Goal: Task Accomplishment & Management: Manage account settings

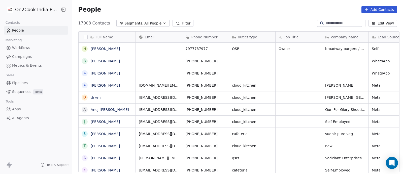
scroll to position [148, 328]
click at [162, 24] on icon "button" at bounding box center [164, 23] width 4 height 4
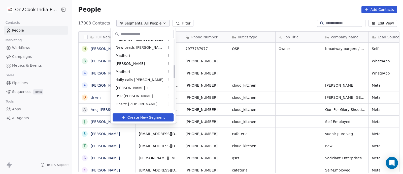
scroll to position [157, 0]
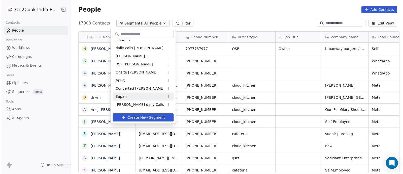
click at [121, 96] on span "Sapan" at bounding box center [121, 96] width 11 height 5
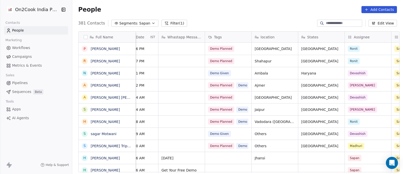
scroll to position [0, 306]
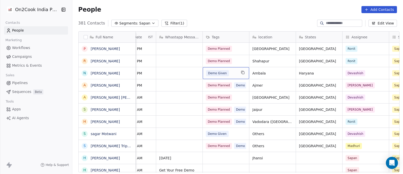
click at [216, 74] on span "Demo Given" at bounding box center [217, 73] width 23 height 6
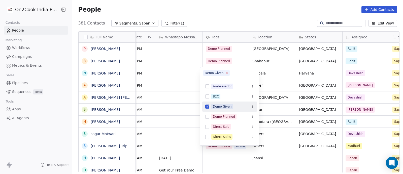
click at [226, 73] on icon at bounding box center [227, 73] width 2 height 2
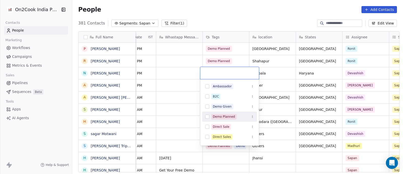
click at [208, 117] on button "Suggestions" at bounding box center [207, 116] width 4 height 4
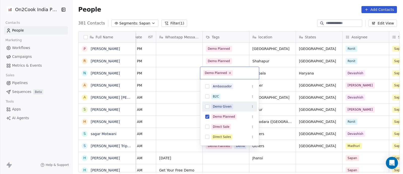
click at [208, 107] on button "Suggestions" at bounding box center [207, 106] width 4 height 4
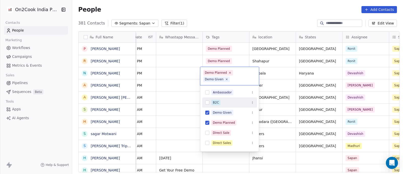
click at [185, 89] on html "On2Cook India Pvt. Ltd. Contacts People Marketing Workflows Campaigns Metrics &…" at bounding box center [201, 87] width 403 height 174
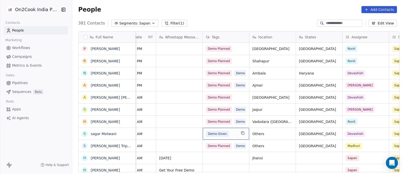
click at [233, 133] on div "Demo Given" at bounding box center [221, 133] width 31 height 6
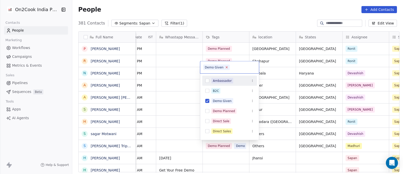
click at [226, 67] on icon at bounding box center [226, 66] width 3 height 3
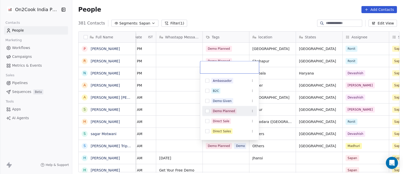
click at [208, 111] on button "Suggestions" at bounding box center [207, 111] width 4 height 4
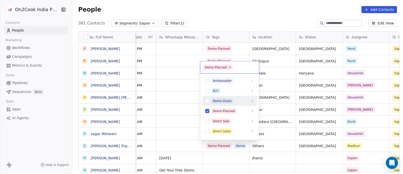
click at [207, 100] on button "Suggestions" at bounding box center [207, 101] width 4 height 4
click at [191, 100] on html "On2Cook India Pvt. Ltd. Contacts People Marketing Workflows Campaigns Metrics &…" at bounding box center [201, 87] width 403 height 174
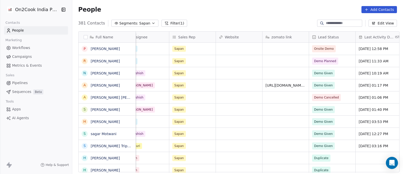
scroll to position [0, 526]
